Goal: Obtain resource: Download file/media

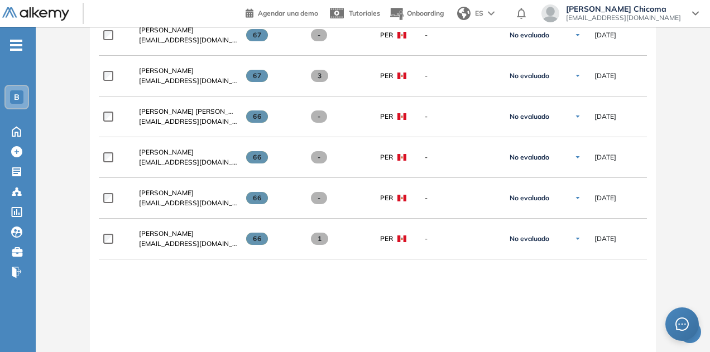
scroll to position [1404, 0]
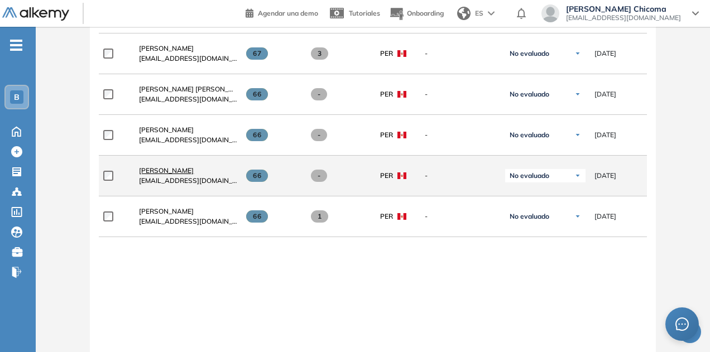
click at [176, 170] on span "Anderson Ramos" at bounding box center [166, 170] width 55 height 8
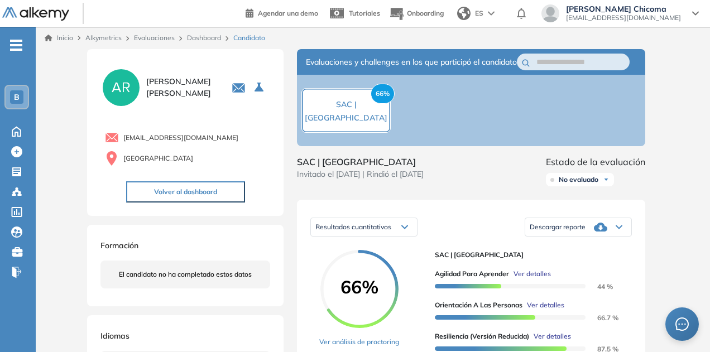
scroll to position [56, 0]
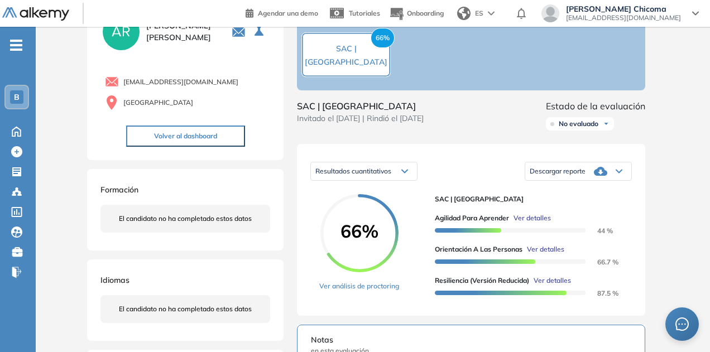
click at [576, 177] on div "Descargar reporte" at bounding box center [578, 171] width 106 height 22
click at [582, 211] on li "Descargar informe resumido" at bounding box center [571, 205] width 83 height 11
